Goal: Transaction & Acquisition: Download file/media

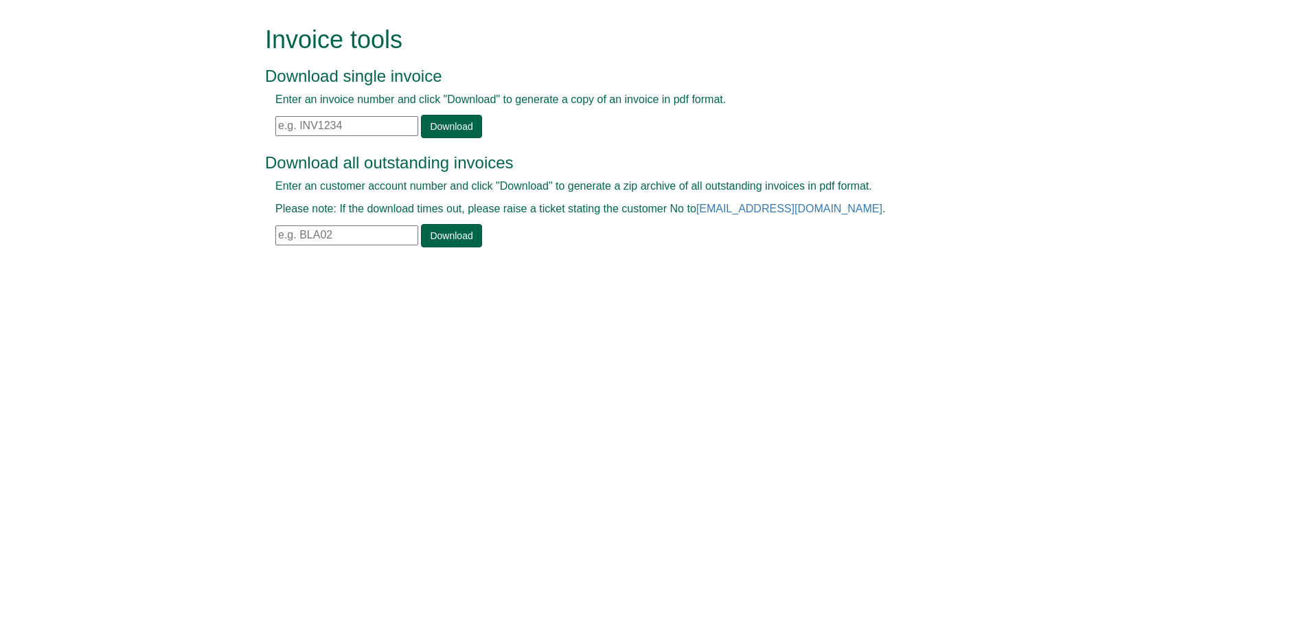
click at [328, 126] on input "text" at bounding box center [346, 126] width 143 height 20
paste input "0.01165"
type input "0.01165"
drag, startPoint x: 335, startPoint y: 133, endPoint x: 76, endPoint y: 152, distance: 260.4
click at [76, 152] on form "Invoice tools Download single invoice Enter an invoice number and click "Downlo…" at bounding box center [656, 138] width 1313 height 276
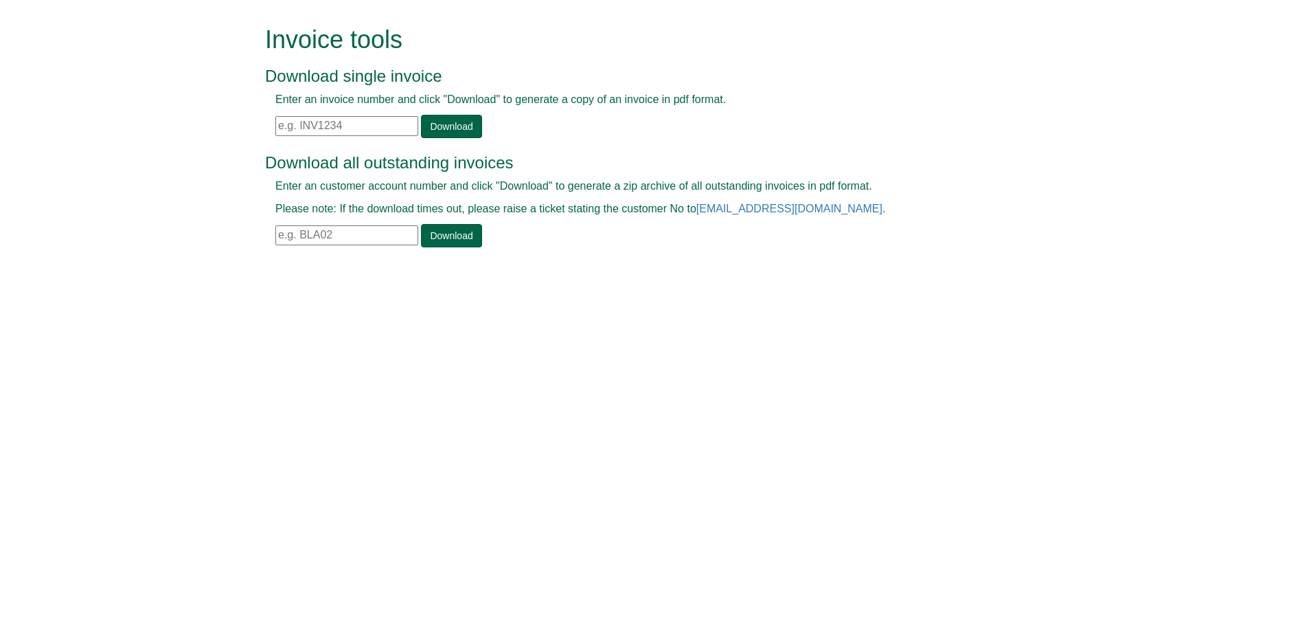
click at [308, 127] on input "text" at bounding box center [346, 126] width 143 height 20
paste input "INV1405234"
click at [438, 116] on link "Download" at bounding box center [451, 126] width 60 height 23
drag, startPoint x: 347, startPoint y: 119, endPoint x: 223, endPoint y: 128, distance: 124.7
click at [223, 128] on form "Invoice tools Download single invoice Enter an invoice number and click "Downlo…" at bounding box center [656, 138] width 1313 height 276
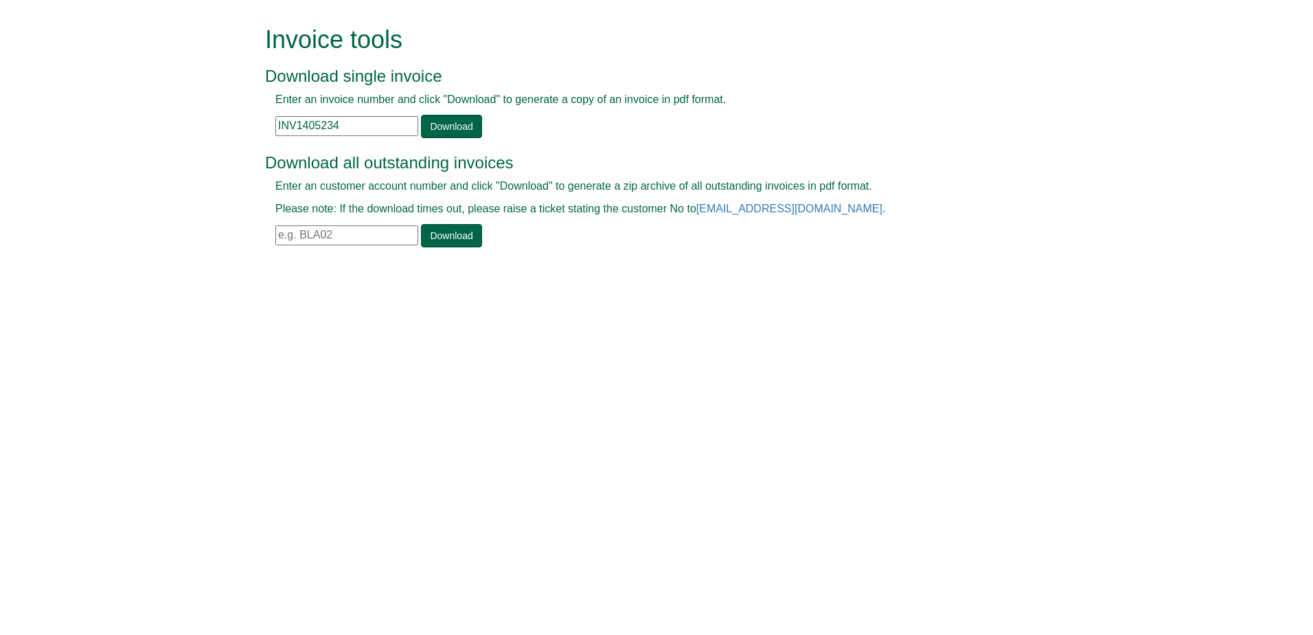
paste input "4778"
click at [432, 128] on link "Download" at bounding box center [451, 126] width 60 height 23
drag, startPoint x: 356, startPoint y: 124, endPoint x: 231, endPoint y: 131, distance: 125.2
click at [231, 131] on form "Invoice tools Download single invoice Enter an invoice number and click "Downlo…" at bounding box center [656, 138] width 1313 height 276
paste input "5166"
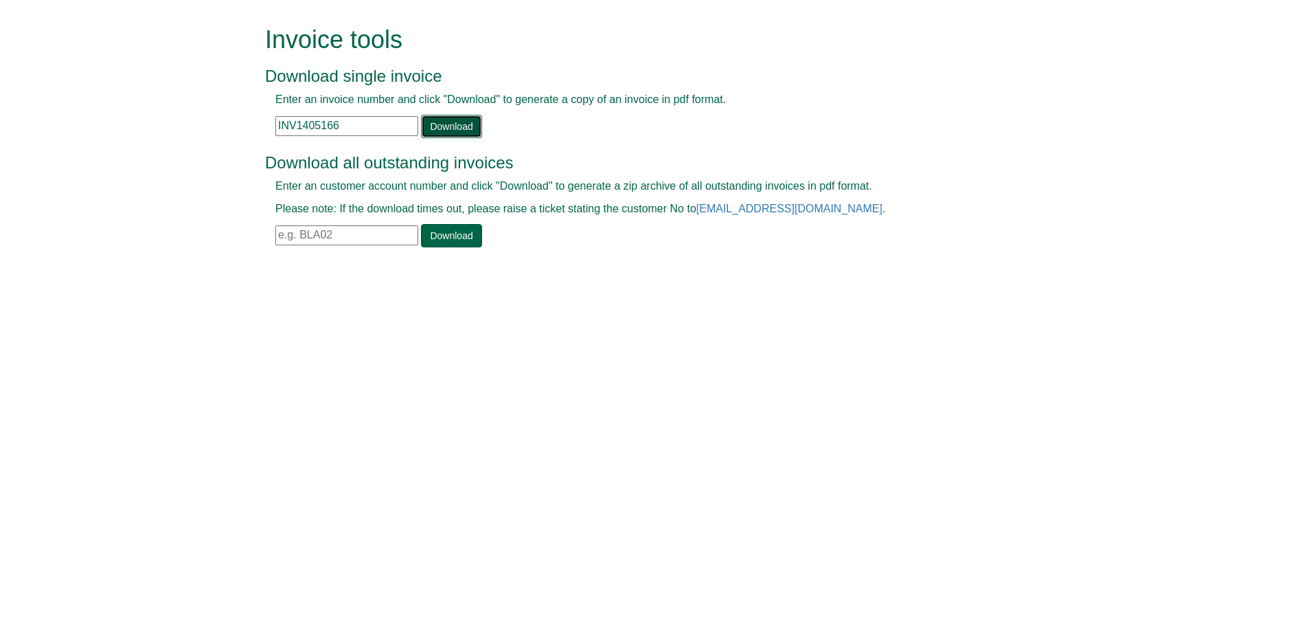
click at [426, 128] on link "Download" at bounding box center [451, 126] width 60 height 23
drag, startPoint x: 348, startPoint y: 117, endPoint x: 196, endPoint y: 126, distance: 152.1
click at [196, 126] on form "Invoice tools Download single invoice Enter an invoice number and click "Downlo…" at bounding box center [656, 138] width 1313 height 276
paste input "423"
type input "INV1404236"
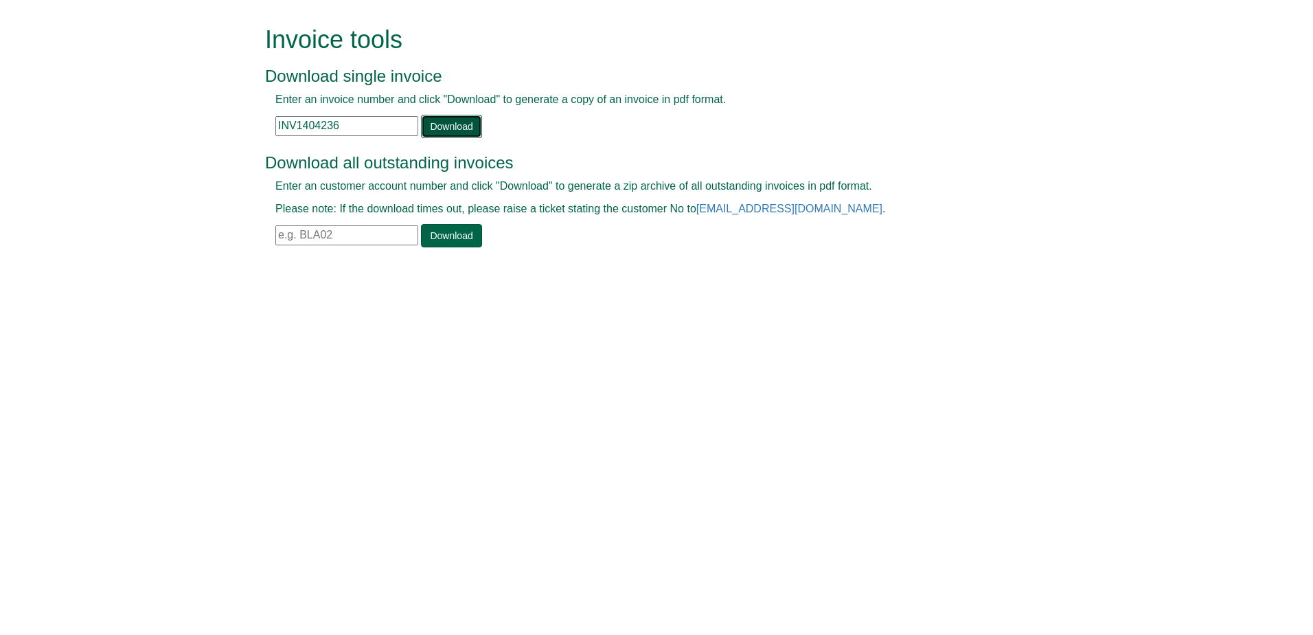
click at [445, 129] on link "Download" at bounding box center [451, 126] width 60 height 23
